Goal: Browse casually

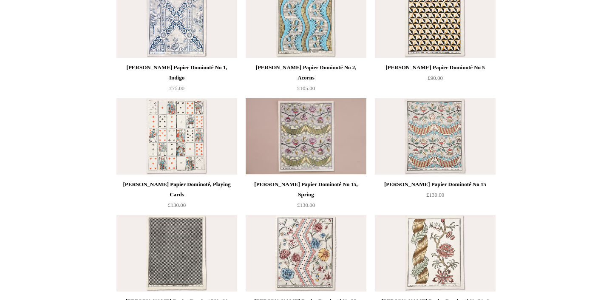
scroll to position [248, 0]
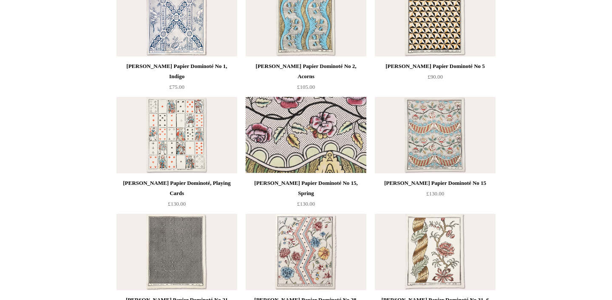
click at [315, 139] on img at bounding box center [306, 135] width 121 height 77
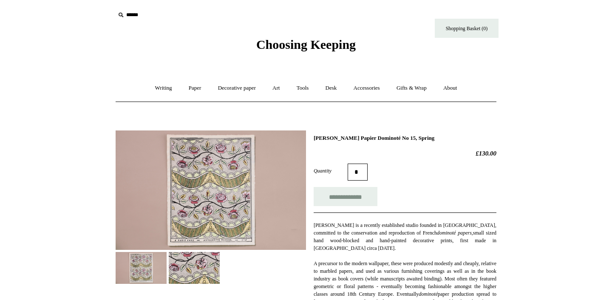
click at [214, 191] on img at bounding box center [211, 191] width 191 height 120
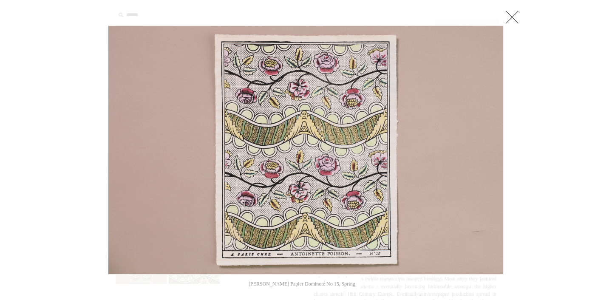
click at [331, 162] on img at bounding box center [305, 150] width 395 height 248
